Goal: Task Accomplishment & Management: Manage account settings

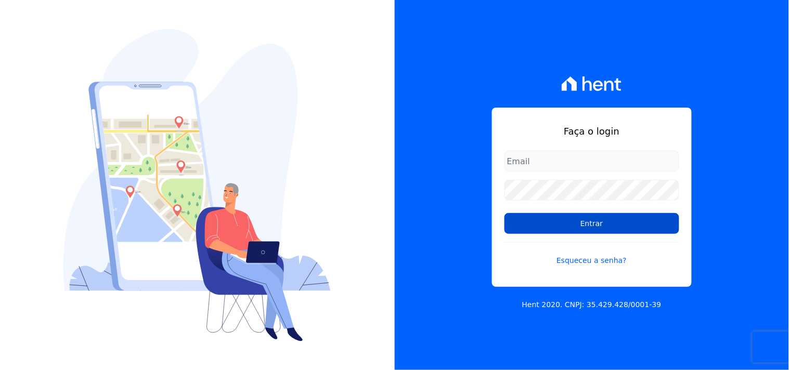
type input "mondeo@mondeoconstrutora.com.br"
click at [581, 226] on input "Entrar" at bounding box center [592, 223] width 175 height 21
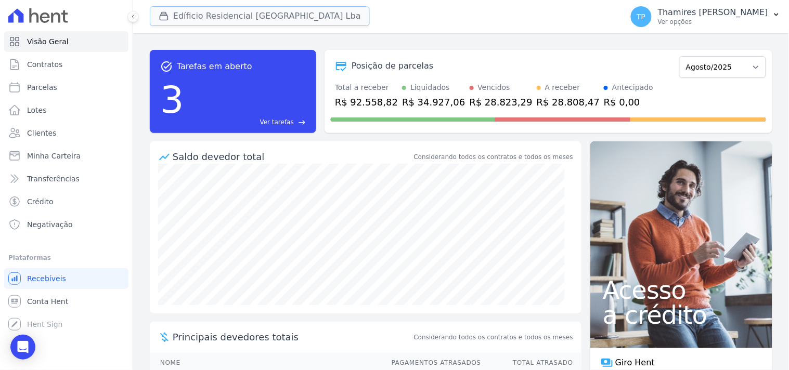
click at [183, 19] on button "Edíficio Residencial [GEOGRAPHIC_DATA] Lba" at bounding box center [260, 16] width 220 height 20
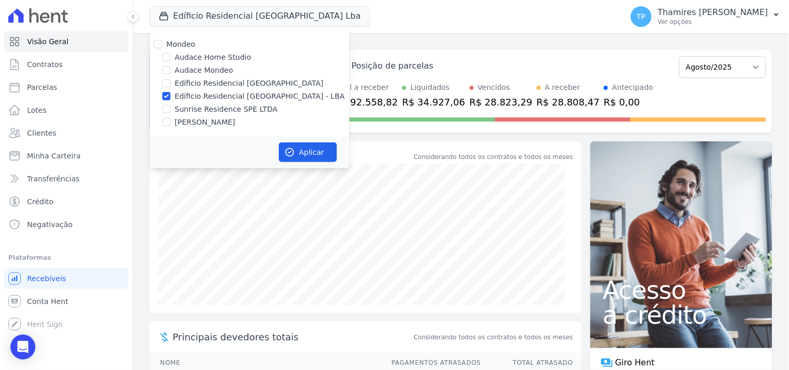
click at [195, 66] on label "Audace Mondeo" at bounding box center [204, 70] width 58 height 11
click at [171, 66] on input "Audace Mondeo" at bounding box center [166, 70] width 8 height 8
checkbox input "true"
click at [214, 96] on label "Edíficio Residencial [GEOGRAPHIC_DATA] - LBA" at bounding box center [260, 96] width 170 height 11
click at [171, 96] on input "Edíficio Residencial [GEOGRAPHIC_DATA] - LBA" at bounding box center [166, 96] width 8 height 8
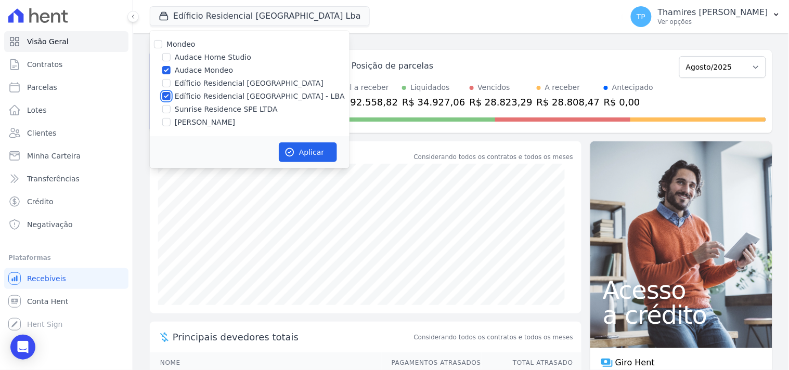
checkbox input "false"
click at [322, 152] on button "Aplicar" at bounding box center [308, 153] width 58 height 20
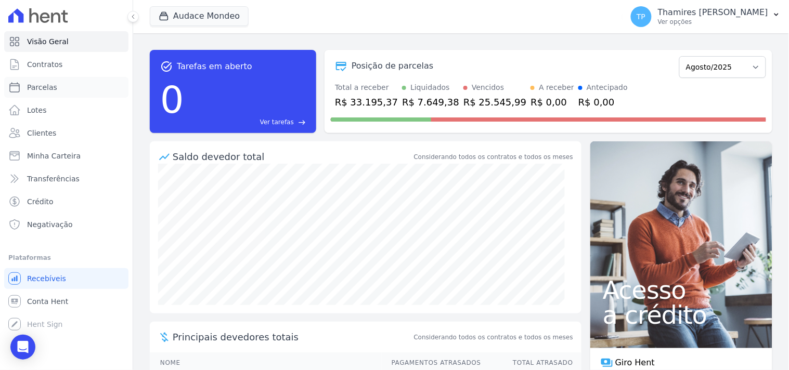
click at [34, 88] on span "Parcelas" at bounding box center [42, 87] width 30 height 10
select select
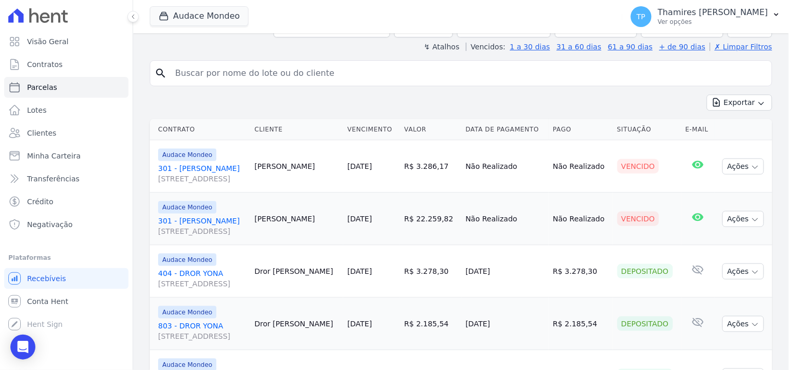
scroll to position [234, 0]
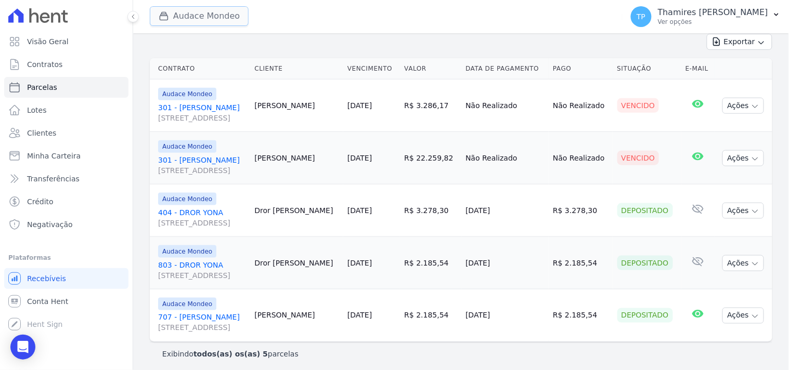
click at [229, 15] on button "Audace Mondeo" at bounding box center [199, 16] width 99 height 20
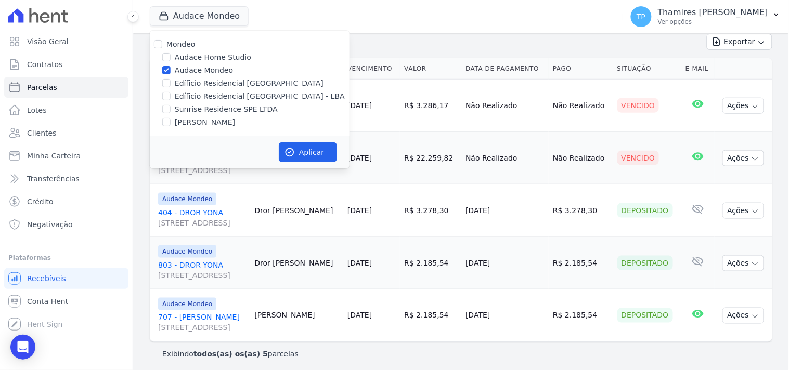
click at [226, 122] on label "[PERSON_NAME]" at bounding box center [205, 122] width 60 height 11
click at [171, 122] on input "[PERSON_NAME]" at bounding box center [166, 122] width 8 height 8
checkbox input "true"
drag, startPoint x: 207, startPoint y: 70, endPoint x: 325, endPoint y: 141, distance: 138.1
click at [207, 70] on label "Audace Mondeo" at bounding box center [204, 70] width 58 height 11
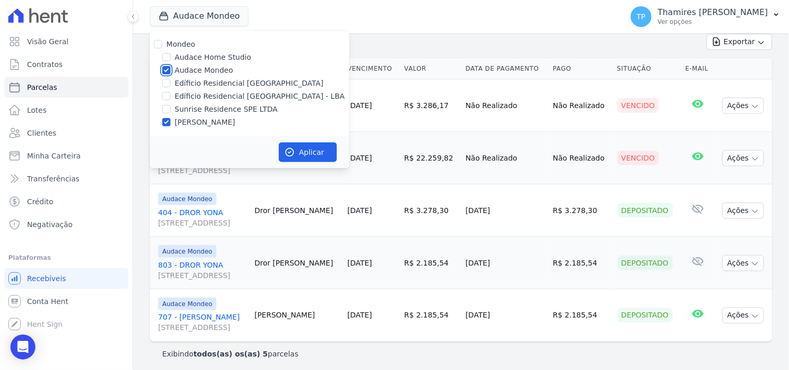
click at [171, 70] on input "Audace Mondeo" at bounding box center [166, 70] width 8 height 8
checkbox input "false"
click at [308, 148] on button "Aplicar" at bounding box center [308, 153] width 58 height 20
select select
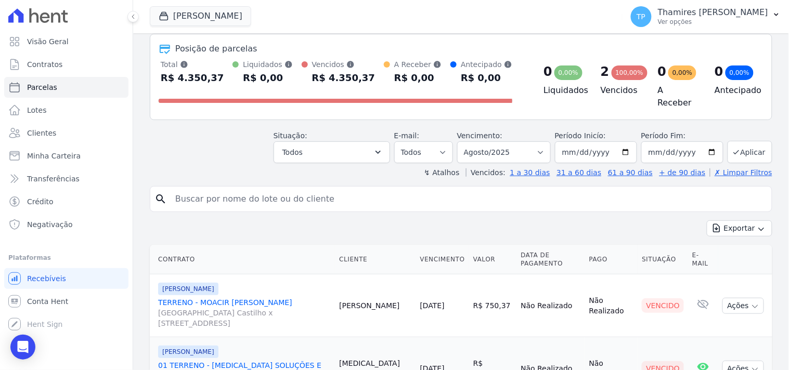
scroll to position [0, 0]
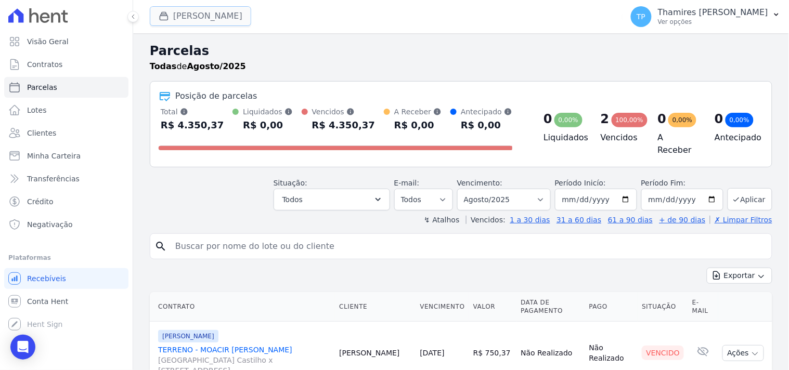
click at [229, 21] on button "Terreno De Goioerê" at bounding box center [200, 16] width 101 height 20
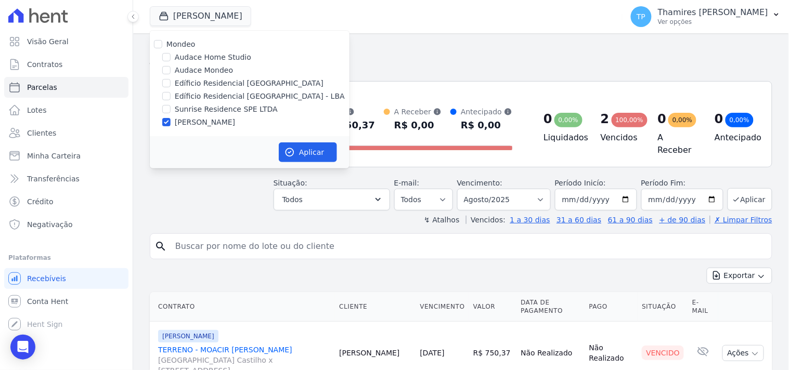
click at [224, 109] on label "Sunrise Residence SPE LTDA" at bounding box center [226, 109] width 103 height 11
click at [171, 109] on input "Sunrise Residence SPE LTDA" at bounding box center [166, 109] width 8 height 8
checkbox input "true"
click at [225, 120] on label "[PERSON_NAME]" at bounding box center [205, 122] width 60 height 11
click at [171, 120] on input "[PERSON_NAME]" at bounding box center [166, 122] width 8 height 8
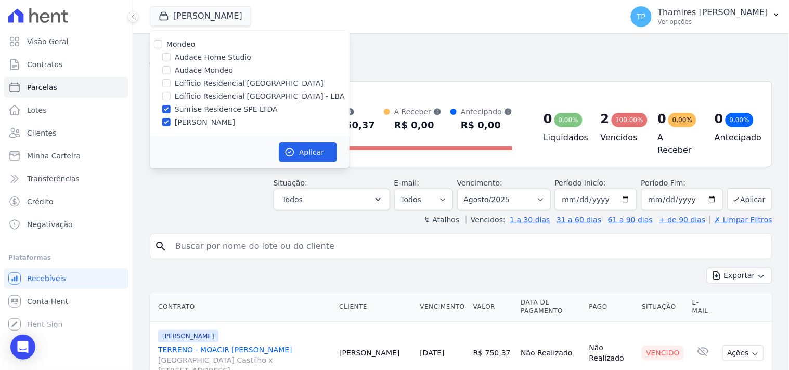
checkbox input "false"
click at [293, 144] on button "Aplicar" at bounding box center [308, 153] width 58 height 20
select select
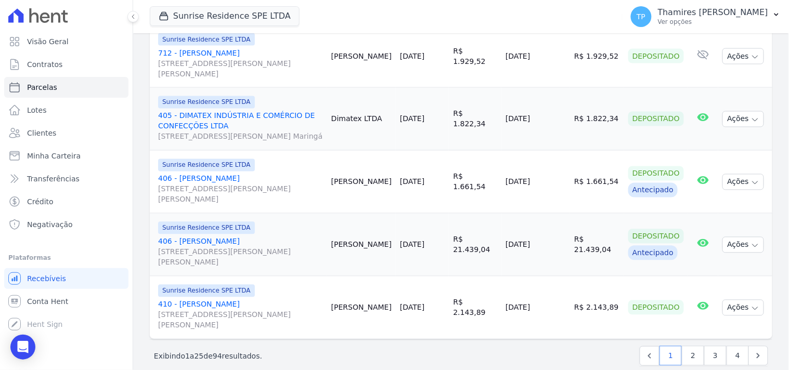
scroll to position [1474, 0]
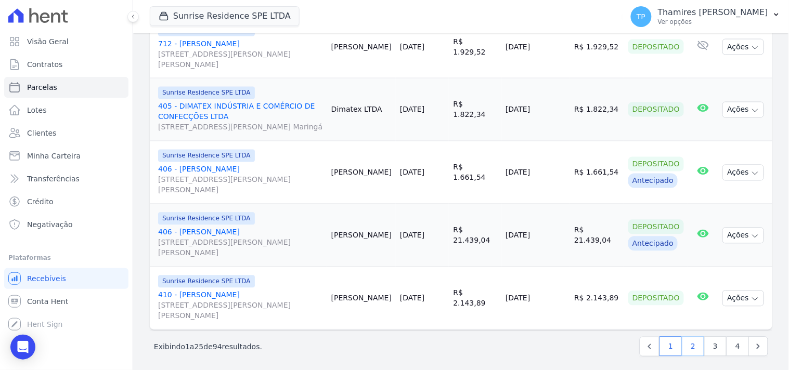
click at [690, 342] on link "2" at bounding box center [693, 347] width 22 height 20
select select
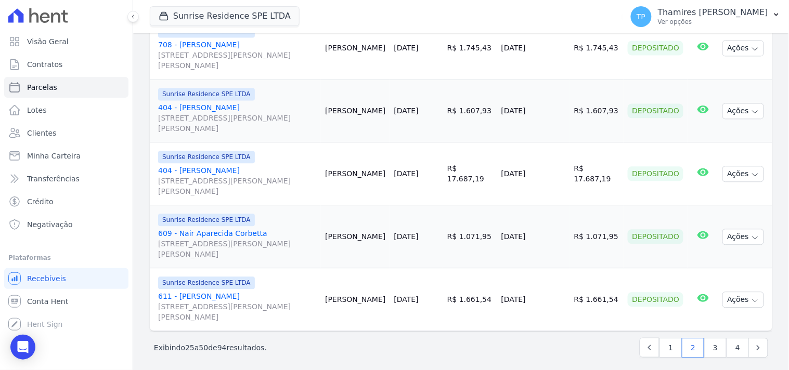
scroll to position [1568, 0]
click at [706, 345] on link "3" at bounding box center [715, 347] width 22 height 20
select select
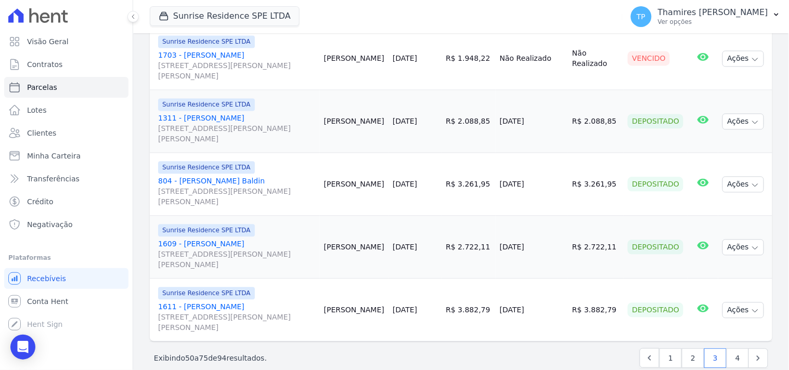
scroll to position [1568, 0]
click at [728, 348] on link "4" at bounding box center [738, 358] width 22 height 20
select select
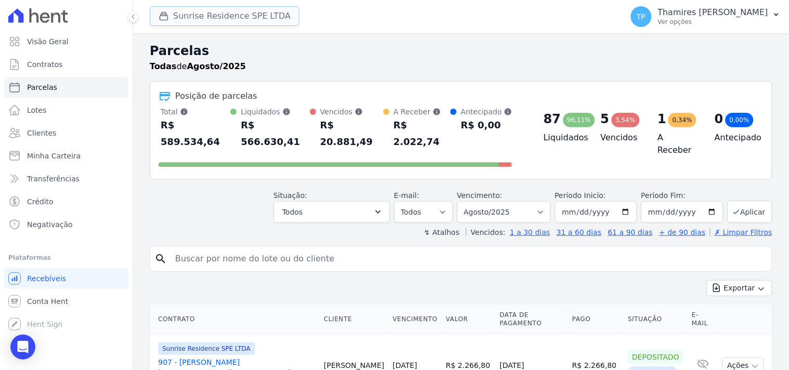
click at [174, 21] on button "Sunrise Residence SPE LTDA" at bounding box center [225, 16] width 150 height 20
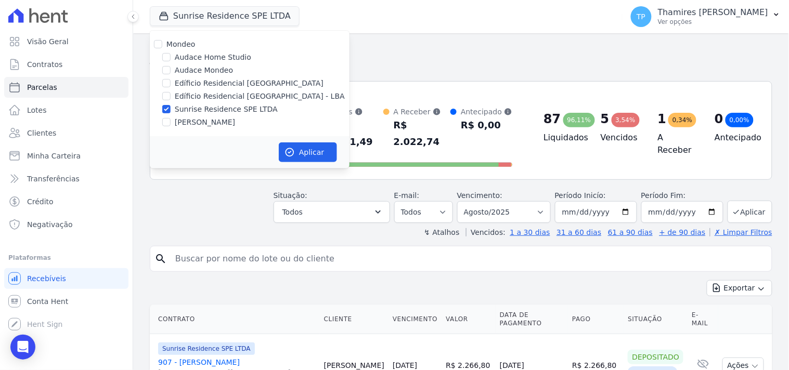
drag, startPoint x: 216, startPoint y: 92, endPoint x: 230, endPoint y: 105, distance: 18.8
click at [219, 91] on label "Edíficio Residencial [GEOGRAPHIC_DATA] - LBA" at bounding box center [260, 96] width 170 height 11
click at [171, 92] on input "Edíficio Residencial [GEOGRAPHIC_DATA] - LBA" at bounding box center [166, 96] width 8 height 8
checkbox input "true"
drag, startPoint x: 230, startPoint y: 107, endPoint x: 272, endPoint y: 131, distance: 48.0
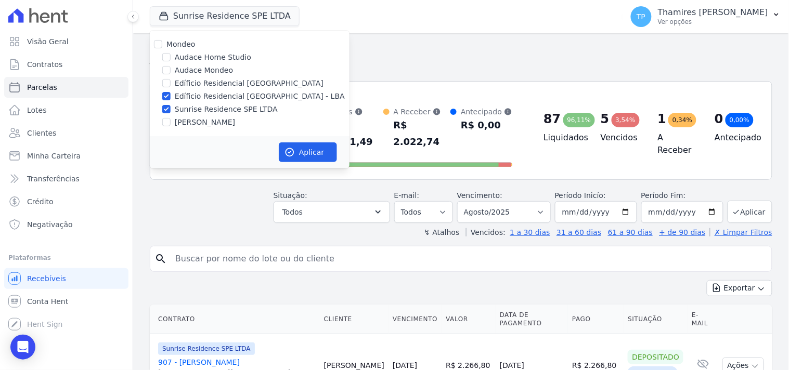
click at [232, 108] on label "Sunrise Residence SPE LTDA" at bounding box center [226, 109] width 103 height 11
click at [171, 108] on input "Sunrise Residence SPE LTDA" at bounding box center [166, 109] width 8 height 8
checkbox input "false"
click at [299, 149] on button "Aplicar" at bounding box center [308, 153] width 58 height 20
select select
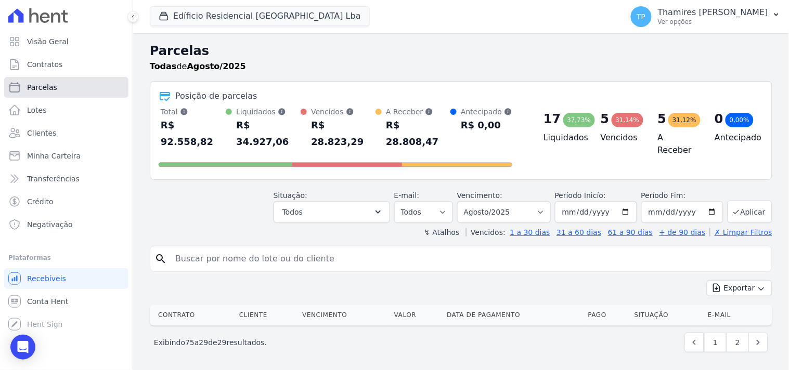
click at [66, 96] on link "Parcelas" at bounding box center [66, 87] width 124 height 21
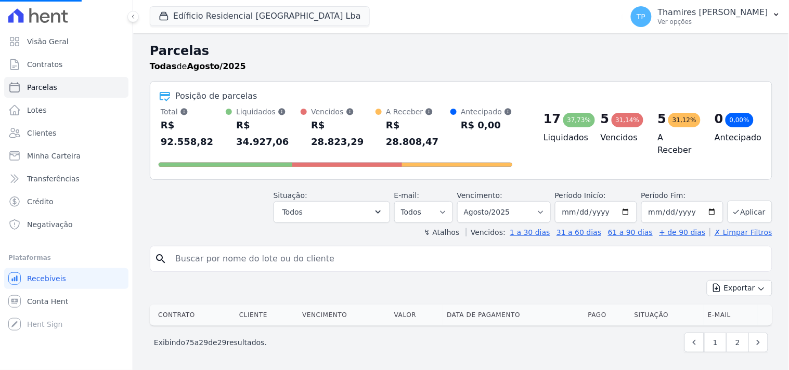
select select
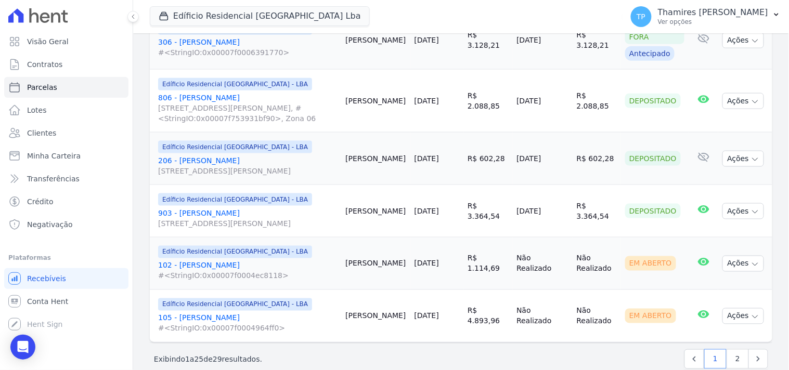
scroll to position [1329, 0]
click at [730, 349] on link "2" at bounding box center [738, 359] width 22 height 20
select select
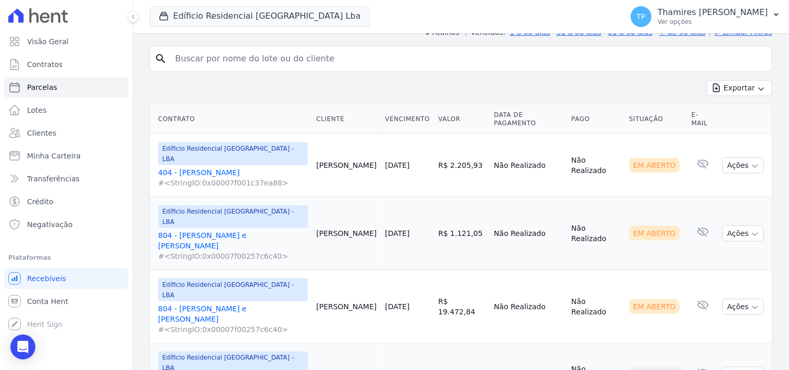
scroll to position [214, 0]
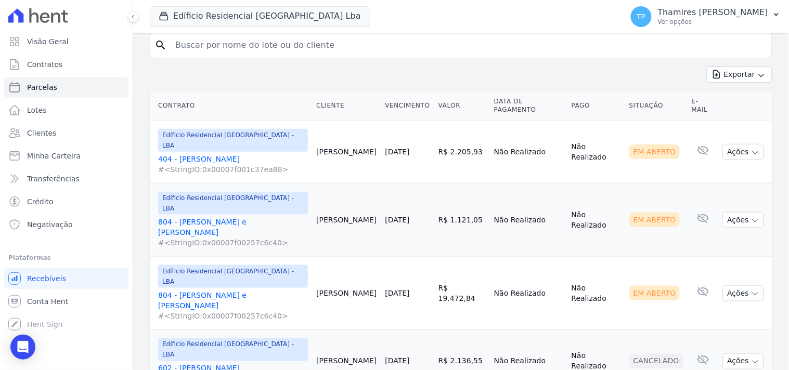
select select
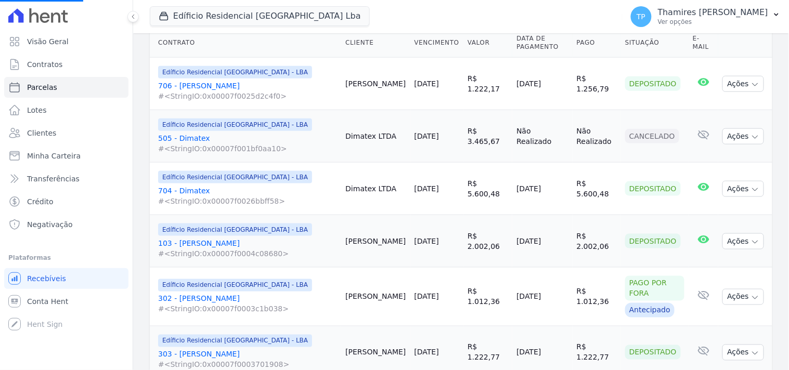
scroll to position [289, 0]
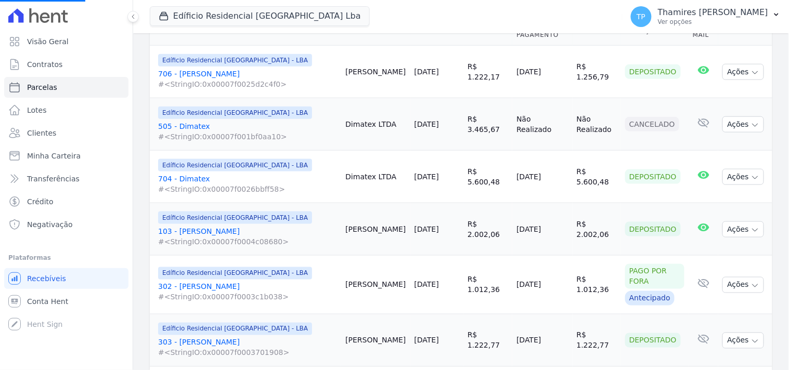
select select
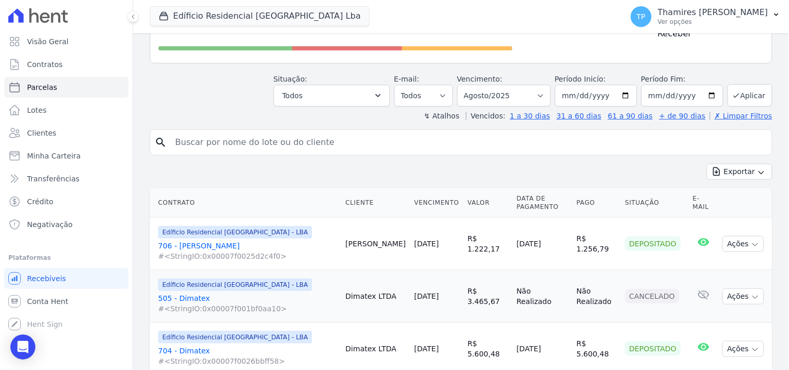
scroll to position [1, 0]
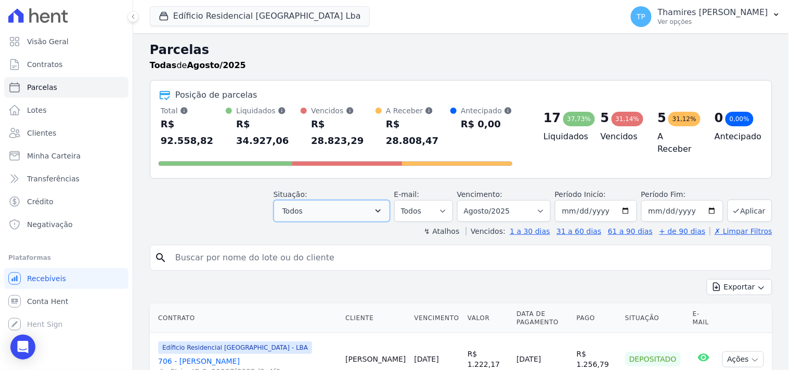
click at [301, 205] on span "Todos" at bounding box center [292, 211] width 20 height 12
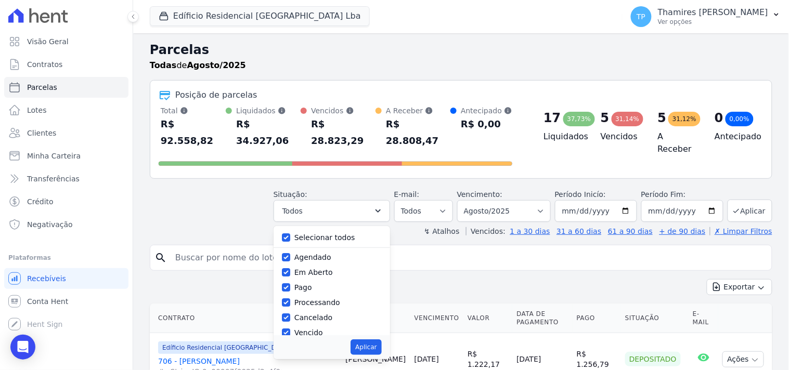
click at [299, 230] on div "Selecionar todos" at bounding box center [332, 237] width 100 height 15
click at [318, 234] on label "Selecionar todos" at bounding box center [324, 238] width 61 height 8
click at [290, 234] on input "Selecionar todos" at bounding box center [286, 238] width 8 height 8
checkbox input "false"
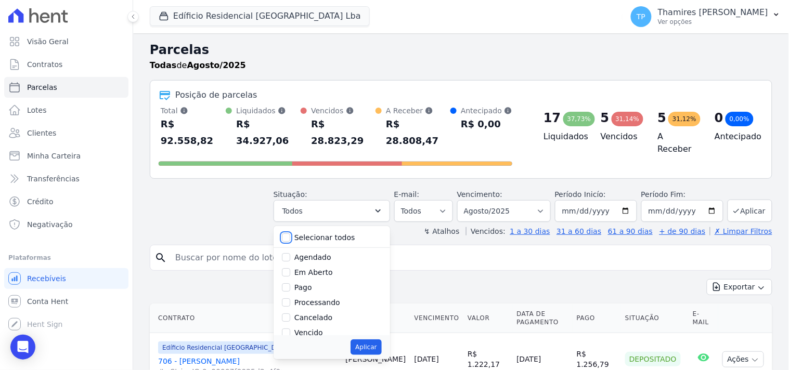
checkbox input "false"
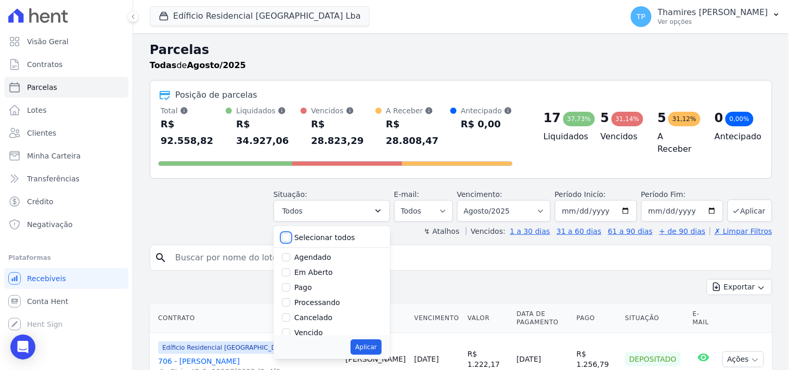
checkbox input "false"
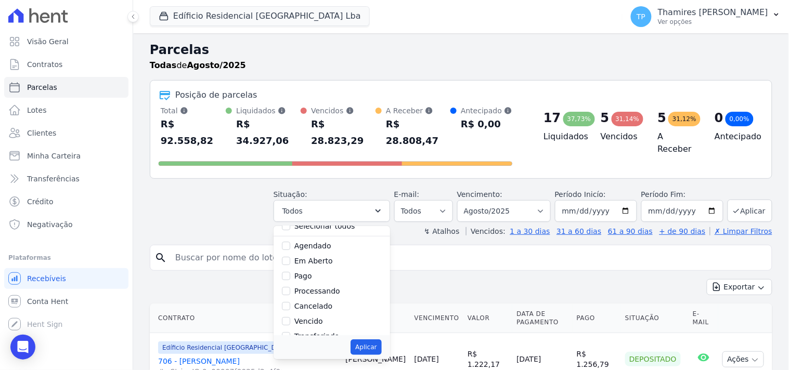
click at [311, 272] on label "Pago" at bounding box center [303, 276] width 18 height 8
click at [290, 272] on input "Pago" at bounding box center [286, 276] width 8 height 8
checkbox input "true"
click at [319, 275] on label "Transferindo" at bounding box center [316, 279] width 45 height 8
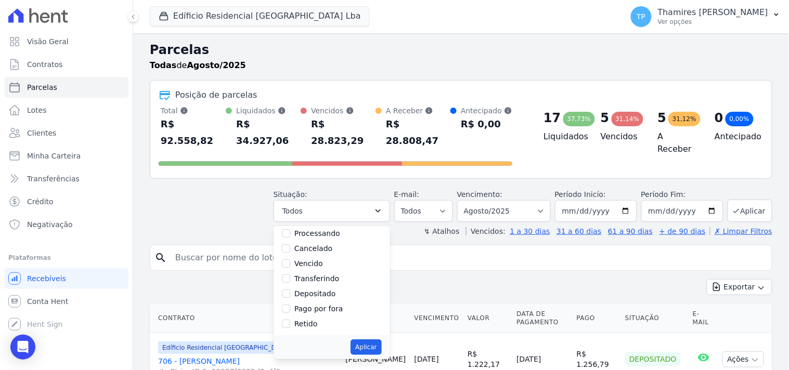
click at [290, 275] on input "Transferindo" at bounding box center [286, 279] width 8 height 8
checkbox input "true"
click at [377, 340] on button "Aplicar" at bounding box center [366, 348] width 31 height 16
select select "paid"
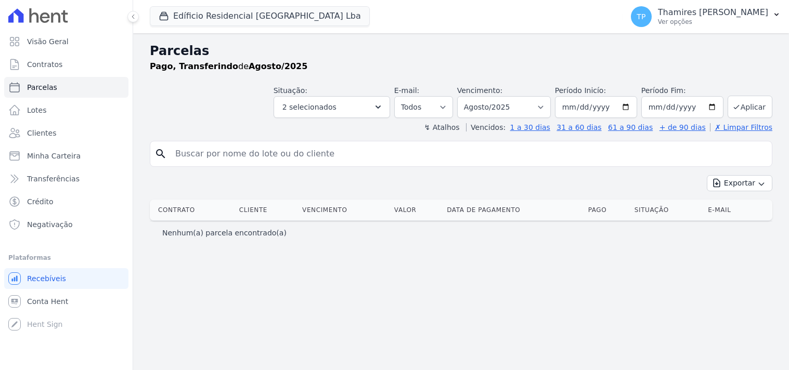
select select
click at [202, 10] on button "Edíficio Residencial [GEOGRAPHIC_DATA] Lba" at bounding box center [260, 16] width 220 height 20
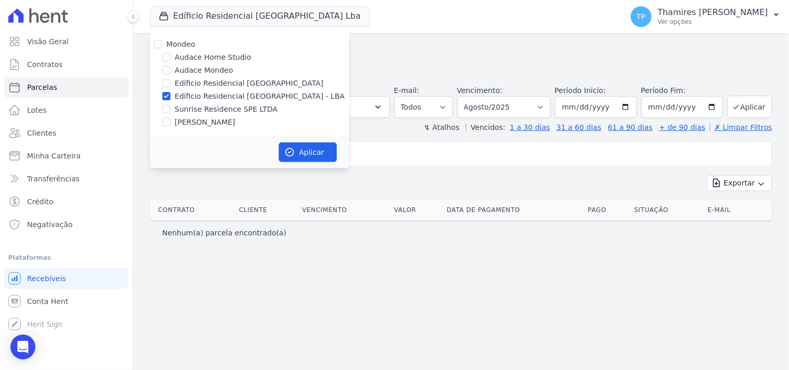
click at [212, 110] on label "Sunrise Residence SPE LTDA" at bounding box center [226, 109] width 103 height 11
click at [171, 110] on input "Sunrise Residence SPE LTDA" at bounding box center [166, 109] width 8 height 8
checkbox input "true"
click at [203, 70] on label "Audace Mondeo" at bounding box center [204, 70] width 58 height 11
click at [171, 70] on input "Audace Mondeo" at bounding box center [166, 70] width 8 height 8
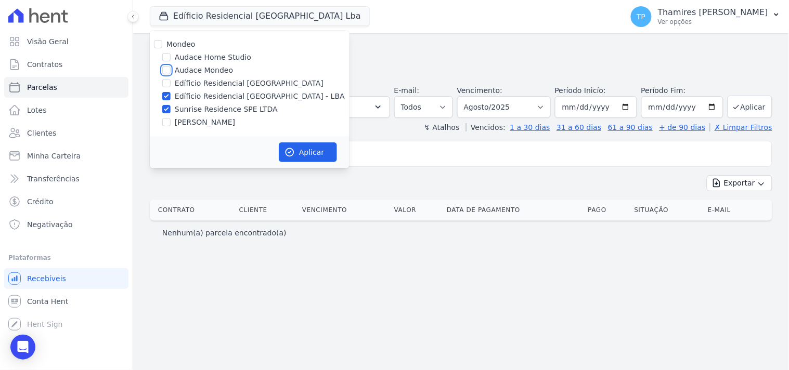
checkbox input "true"
click at [221, 122] on label "[PERSON_NAME]" at bounding box center [205, 122] width 60 height 11
click at [171, 122] on input "[PERSON_NAME]" at bounding box center [166, 122] width 8 height 8
checkbox input "true"
click at [296, 148] on button "Aplicar" at bounding box center [308, 153] width 58 height 20
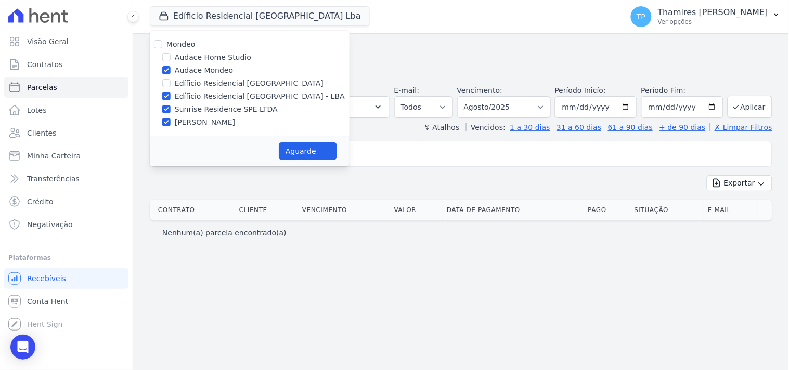
select select
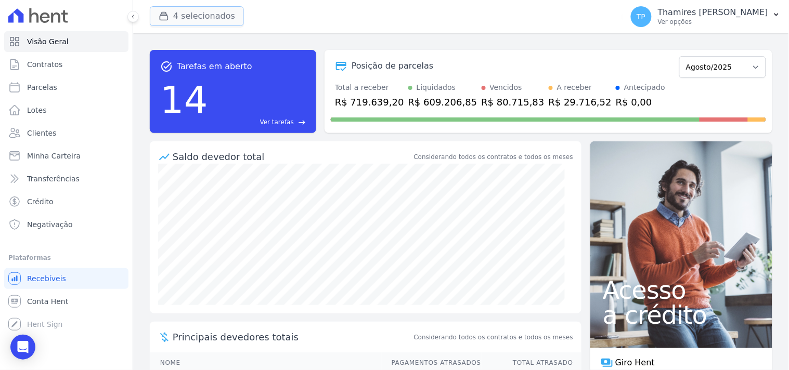
click at [207, 12] on button "4 selecionados" at bounding box center [197, 16] width 94 height 20
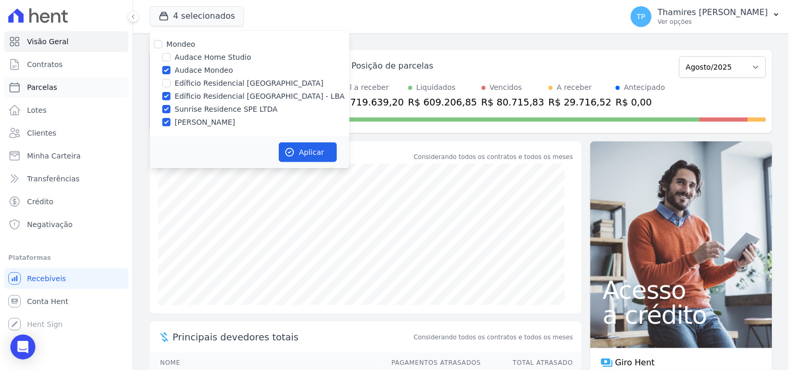
click at [67, 82] on link "Parcelas" at bounding box center [66, 87] width 124 height 21
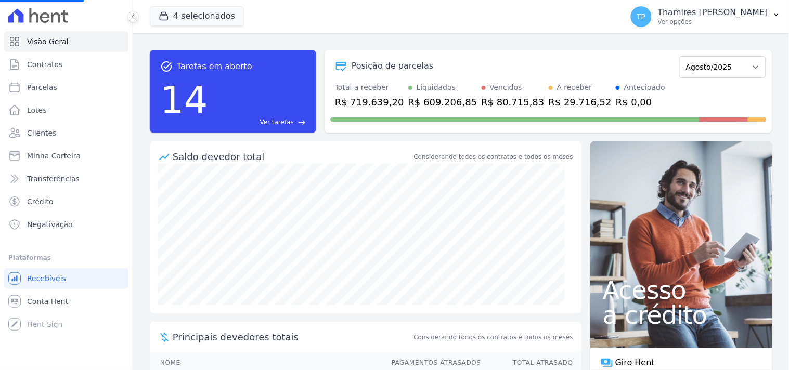
select select
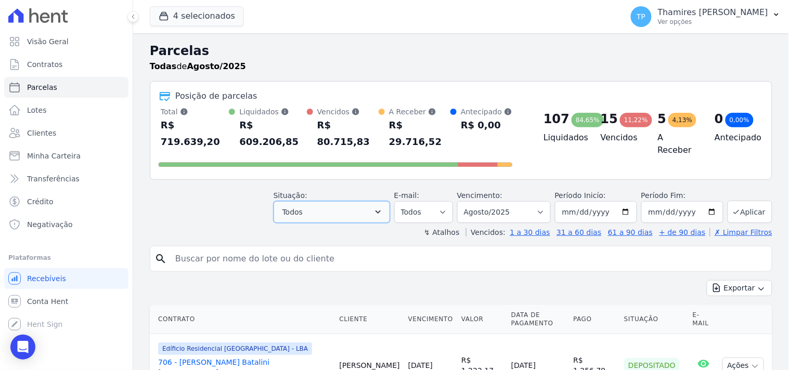
click at [345, 201] on button "Todos" at bounding box center [332, 212] width 117 height 22
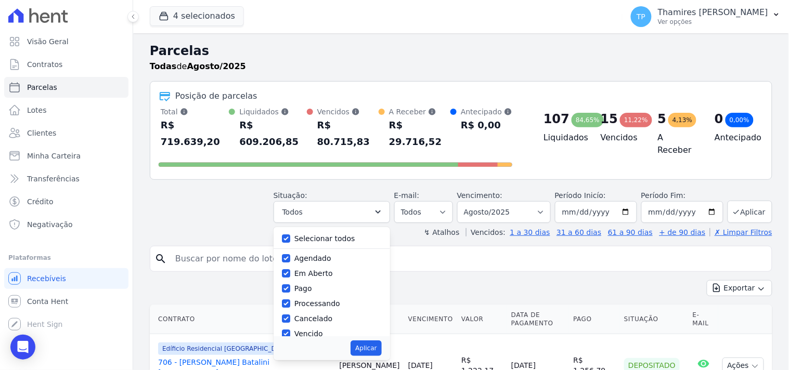
click at [340, 235] on label "Selecionar todos" at bounding box center [324, 239] width 61 height 8
click at [290, 235] on input "Selecionar todos" at bounding box center [286, 239] width 8 height 8
checkbox input "false"
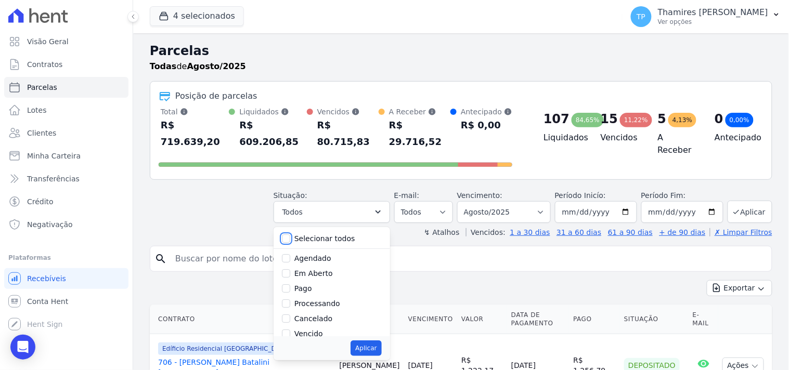
checkbox input "false"
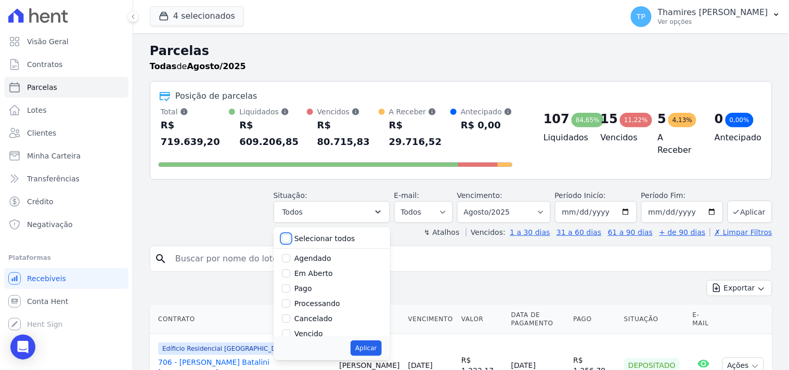
checkbox input "false"
click at [312, 285] on label "Pago" at bounding box center [303, 289] width 18 height 8
click at [290, 285] on input "Pago" at bounding box center [286, 289] width 8 height 8
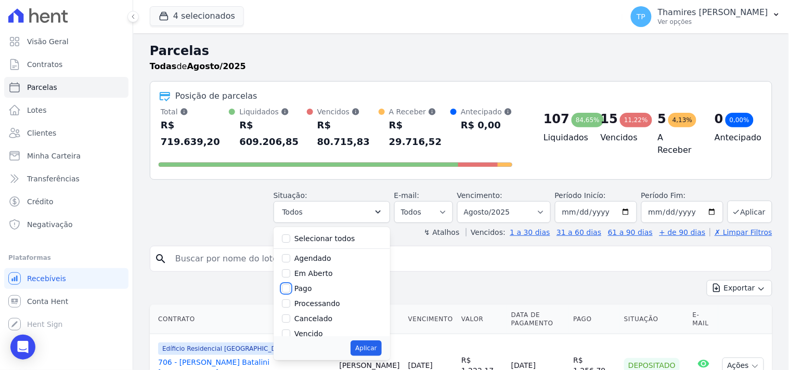
checkbox input "true"
click at [329, 276] on label "Transferindo" at bounding box center [316, 280] width 45 height 8
click at [320, 276] on label "Transferindo" at bounding box center [316, 280] width 45 height 8
click at [290, 276] on input "Transferindo" at bounding box center [286, 280] width 8 height 8
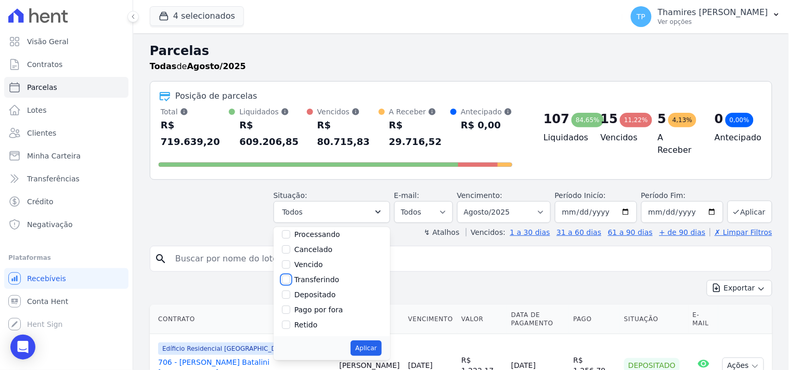
checkbox input "true"
click at [379, 341] on button "Aplicar" at bounding box center [366, 349] width 31 height 16
select select "paid"
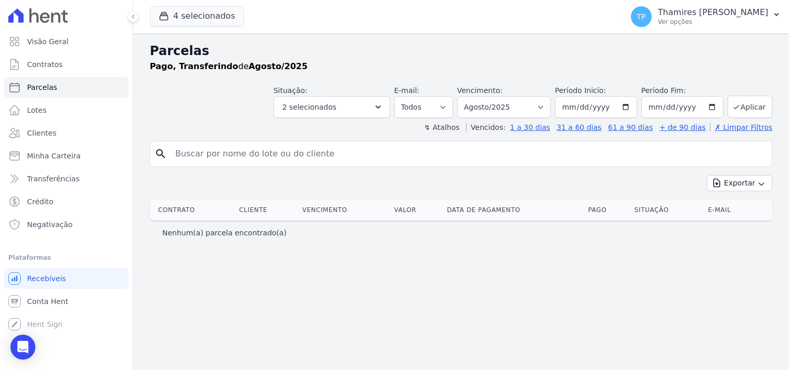
select select
click at [56, 36] on span "Visão Geral" at bounding box center [48, 41] width 42 height 10
